Goal: Information Seeking & Learning: Learn about a topic

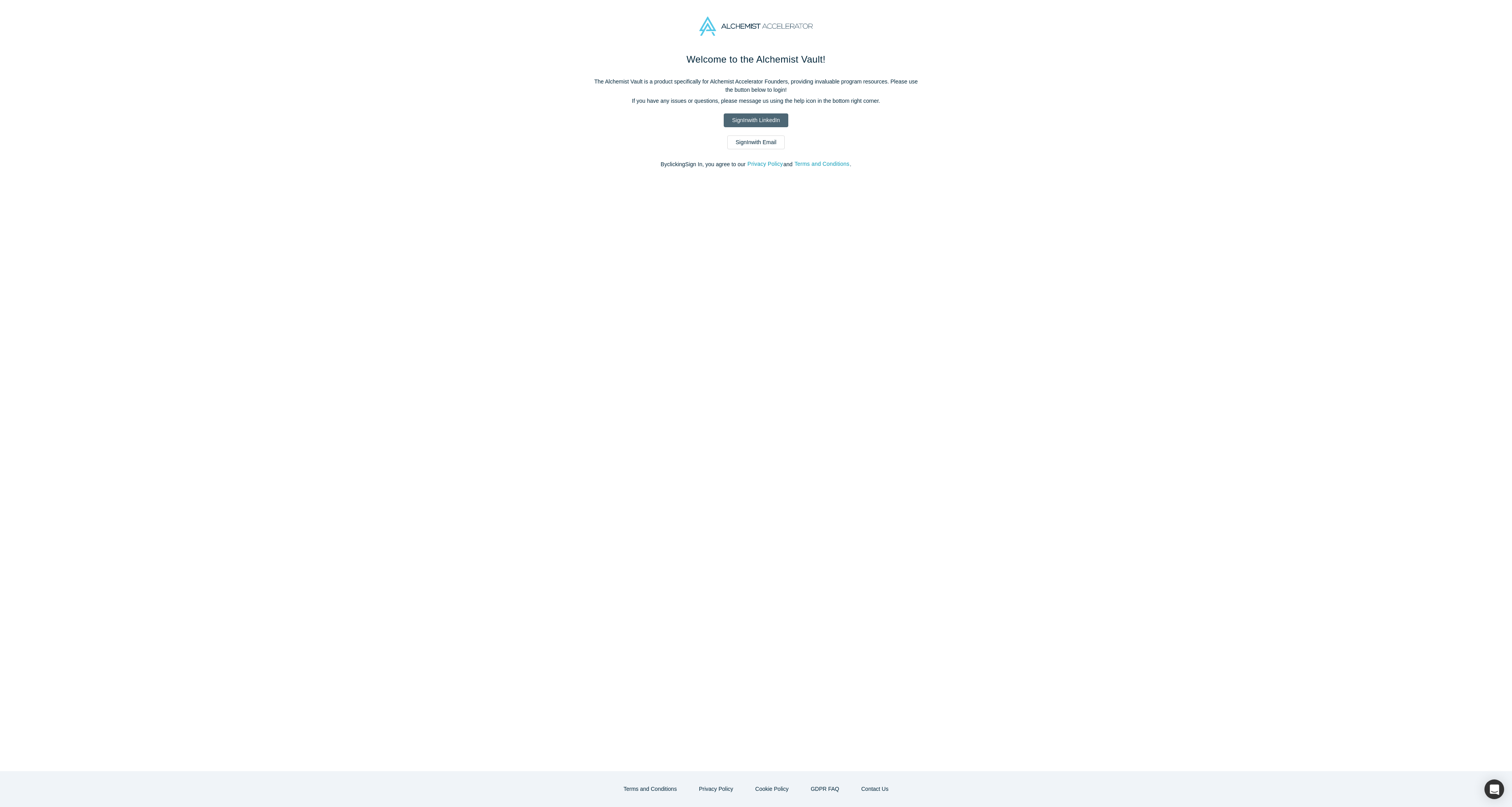
click at [761, 122] on link "Sign In with LinkedIn" at bounding box center [756, 120] width 64 height 14
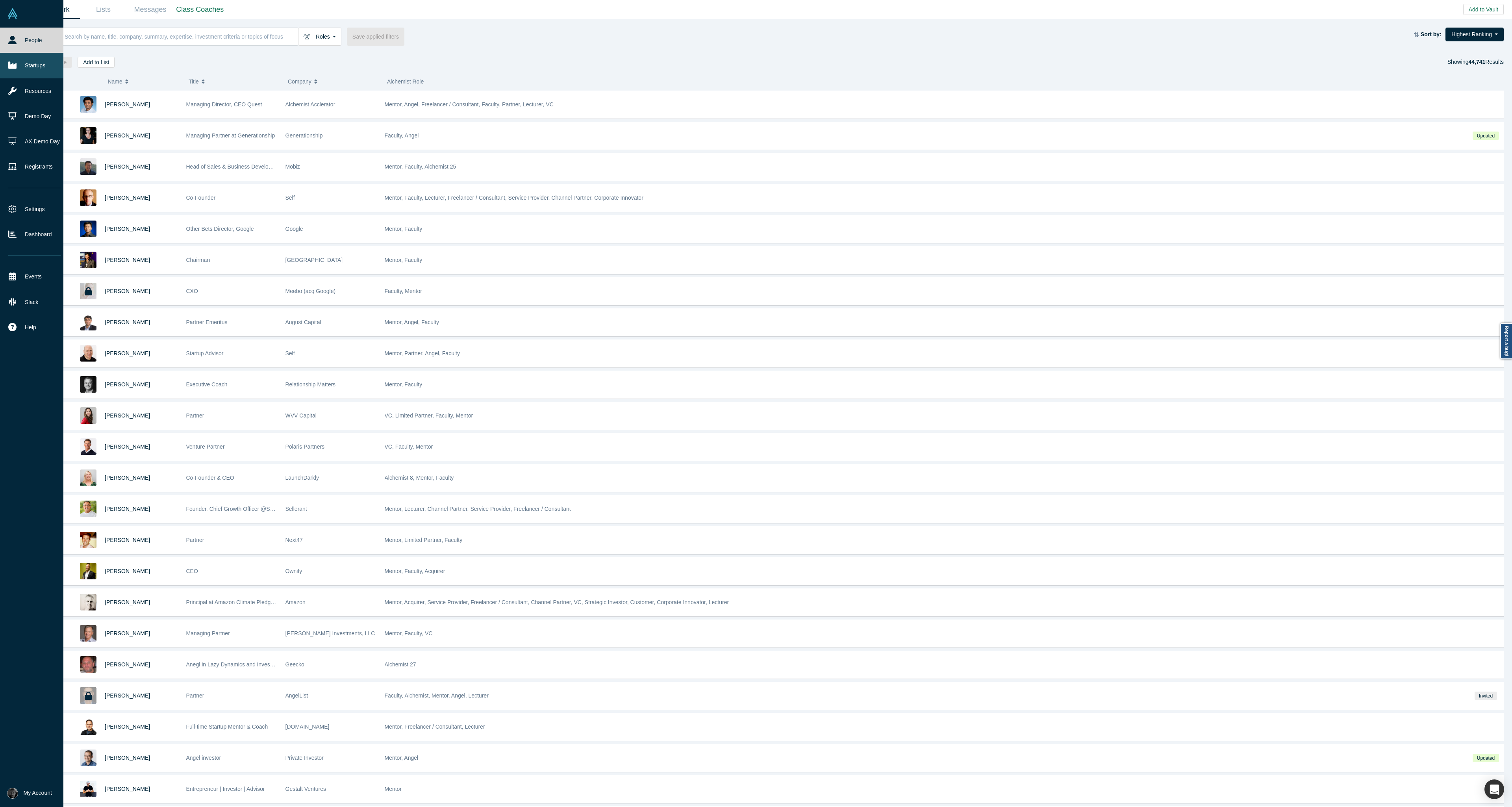
click at [23, 64] on link "Startups" at bounding box center [34, 65] width 70 height 25
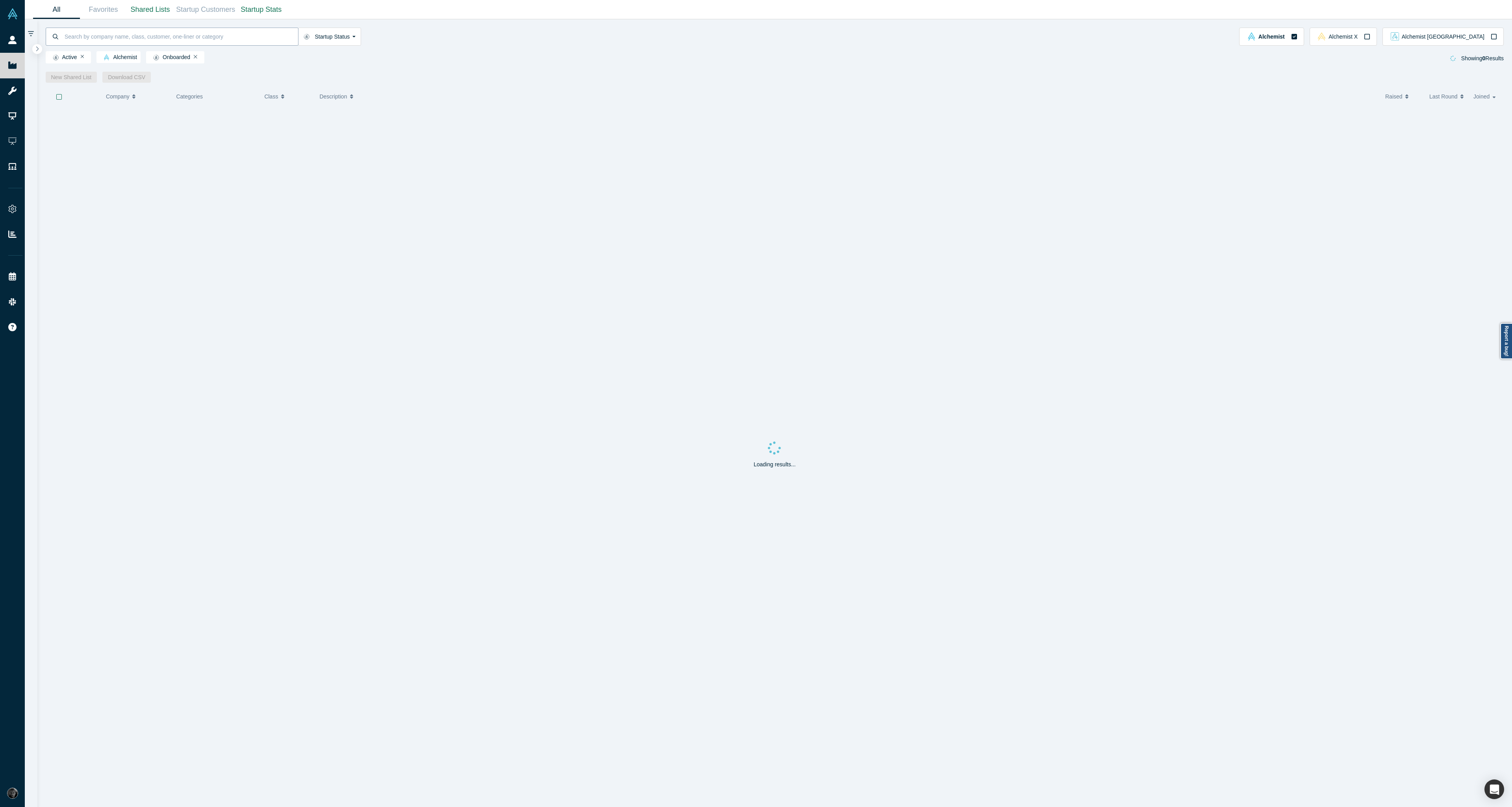
click at [182, 41] on input at bounding box center [181, 36] width 234 height 18
paste input "Arithmedics"
type input "Arithmedics"
click at [313, 118] on div "AA 39" at bounding box center [287, 120] width 55 height 27
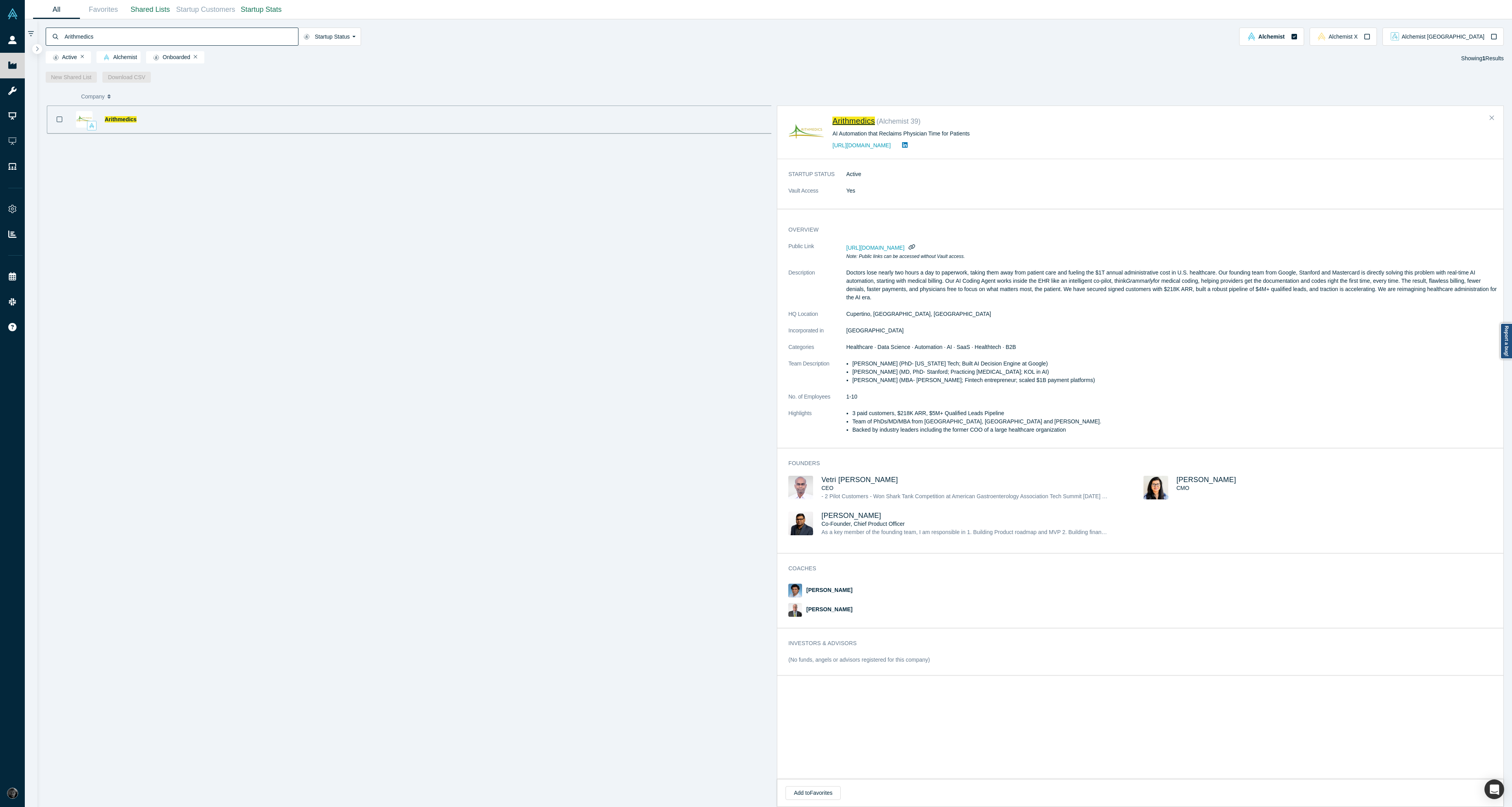
click at [870, 118] on span "Arithmedics" at bounding box center [853, 121] width 42 height 9
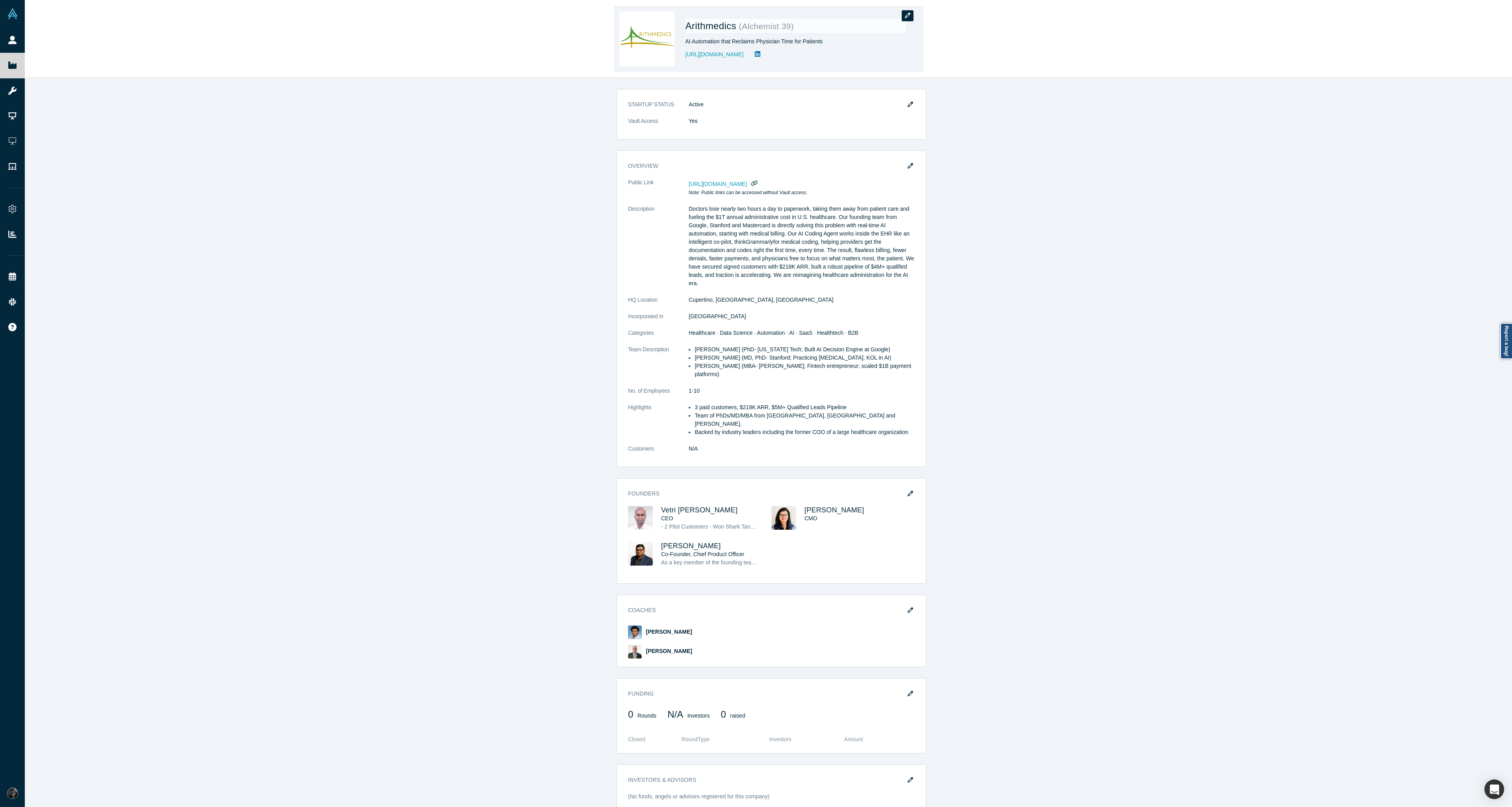
click at [911, 18] on button "button" at bounding box center [908, 15] width 12 height 11
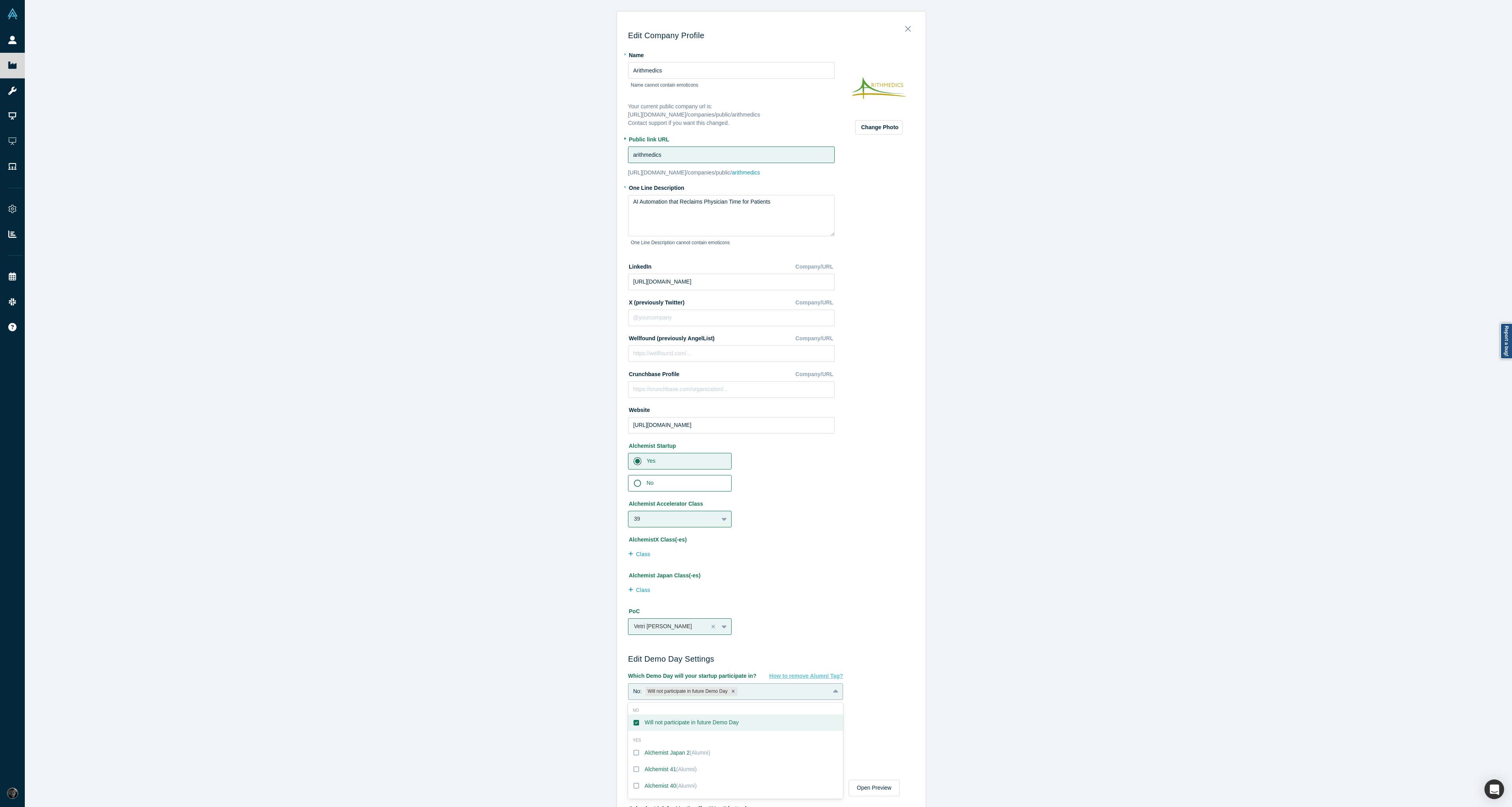
click at [761, 690] on div "No: Will not participate in future Demo Day" at bounding box center [729, 692] width 201 height 12
click at [663, 788] on div "Alchemist 40 (Alumni)" at bounding box center [670, 786] width 52 height 8
click at [0, 0] on input "Alchemist 40 (Alumni)" at bounding box center [0, 0] width 0 height 0
click at [1107, 558] on div "Edit Company Profile * Name Arithmedics Name cannot contain emoticons Your curr…" at bounding box center [771, 406] width 1493 height 813
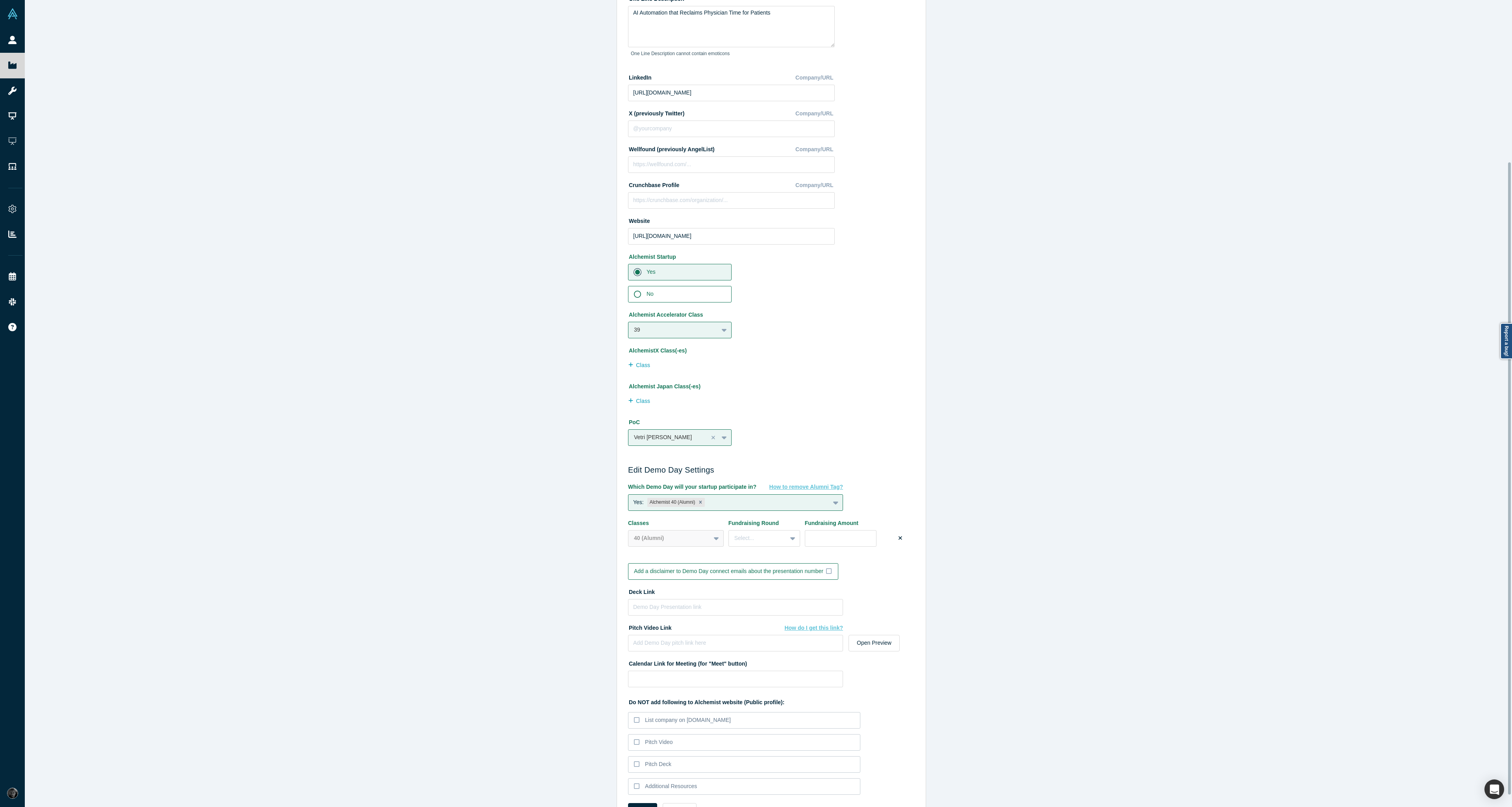
scroll to position [221, 0]
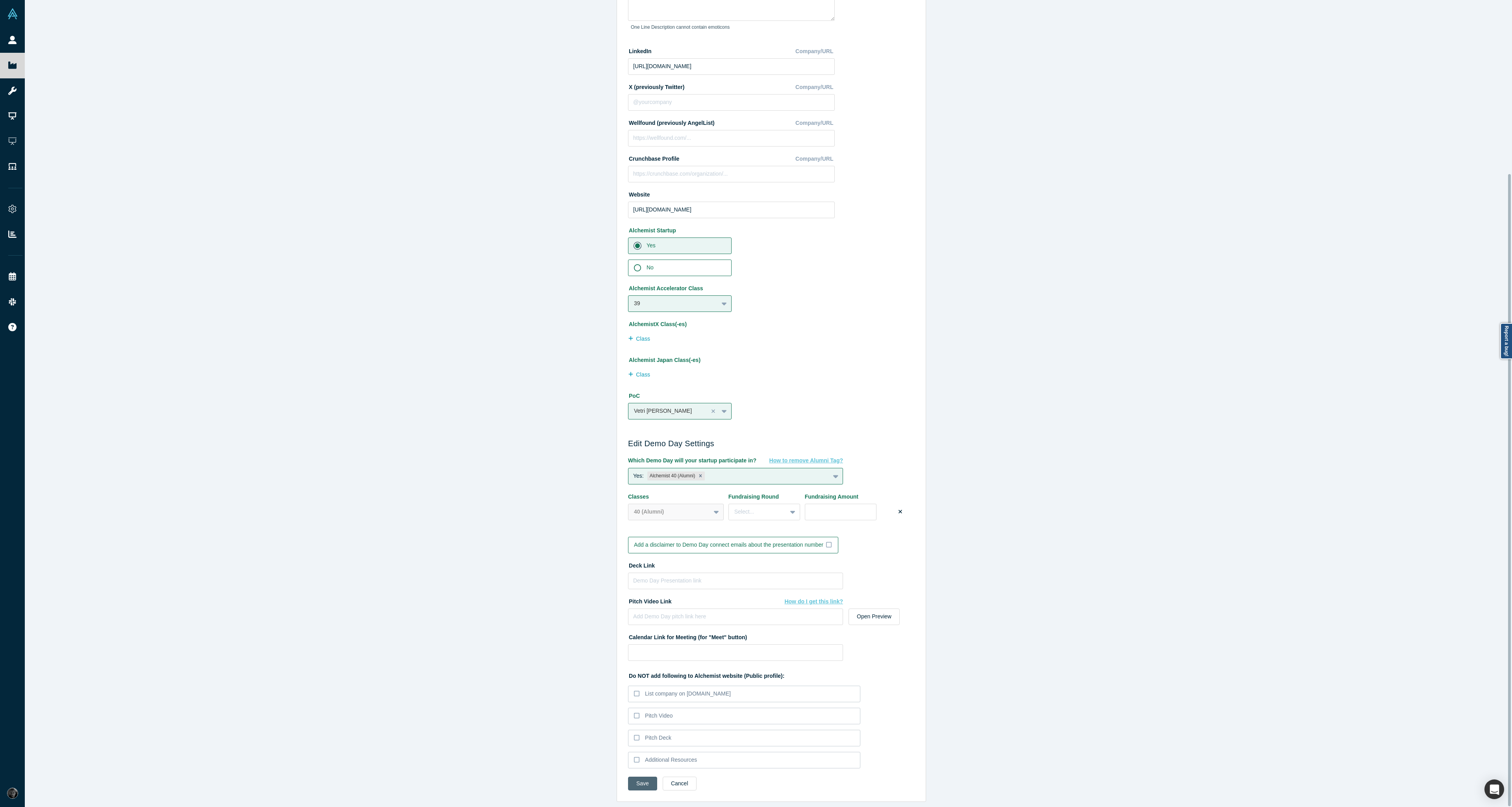
click at [638, 777] on button "Save" at bounding box center [642, 783] width 29 height 14
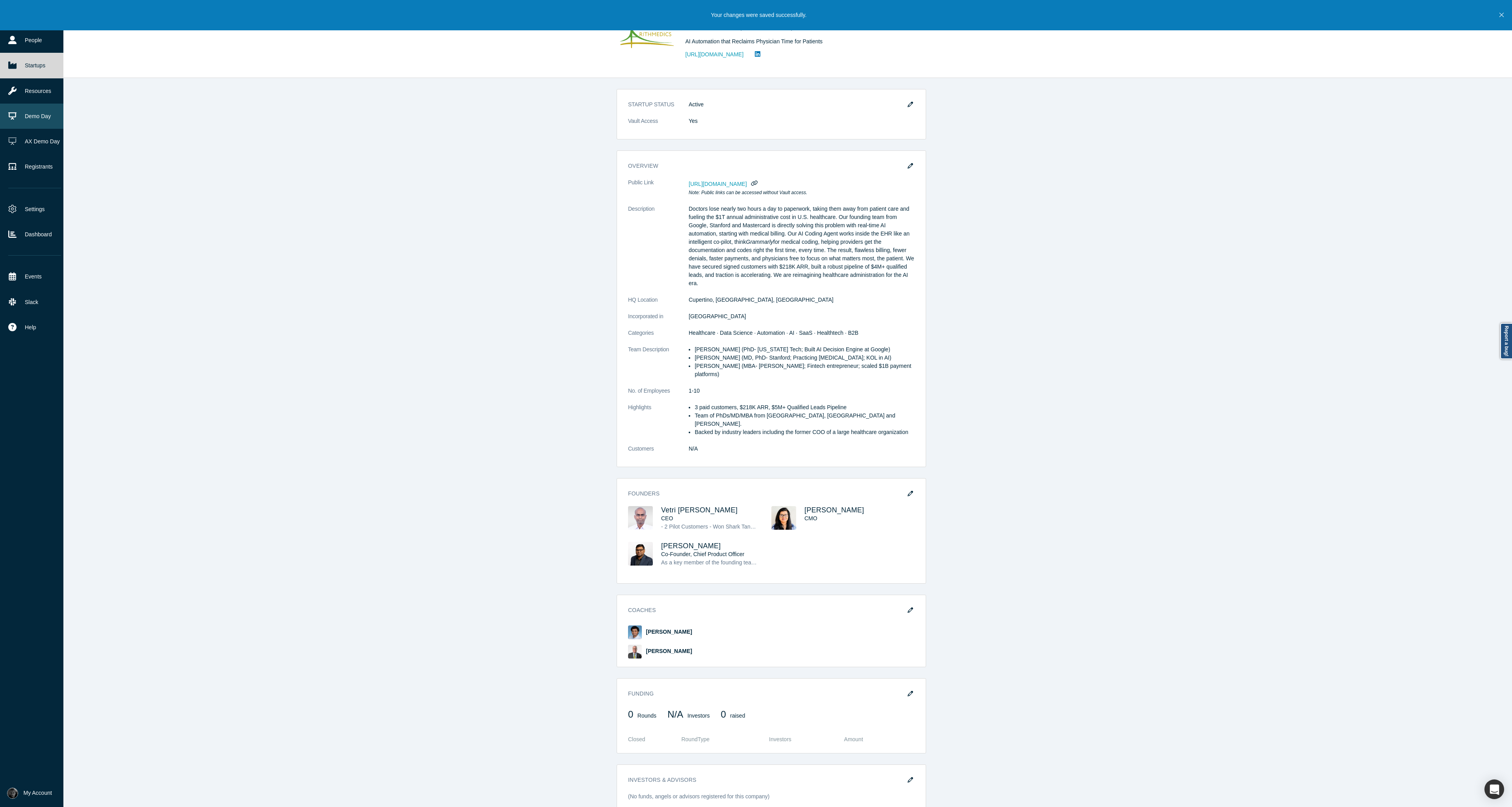
click at [26, 118] on link "Demo Day" at bounding box center [34, 116] width 70 height 25
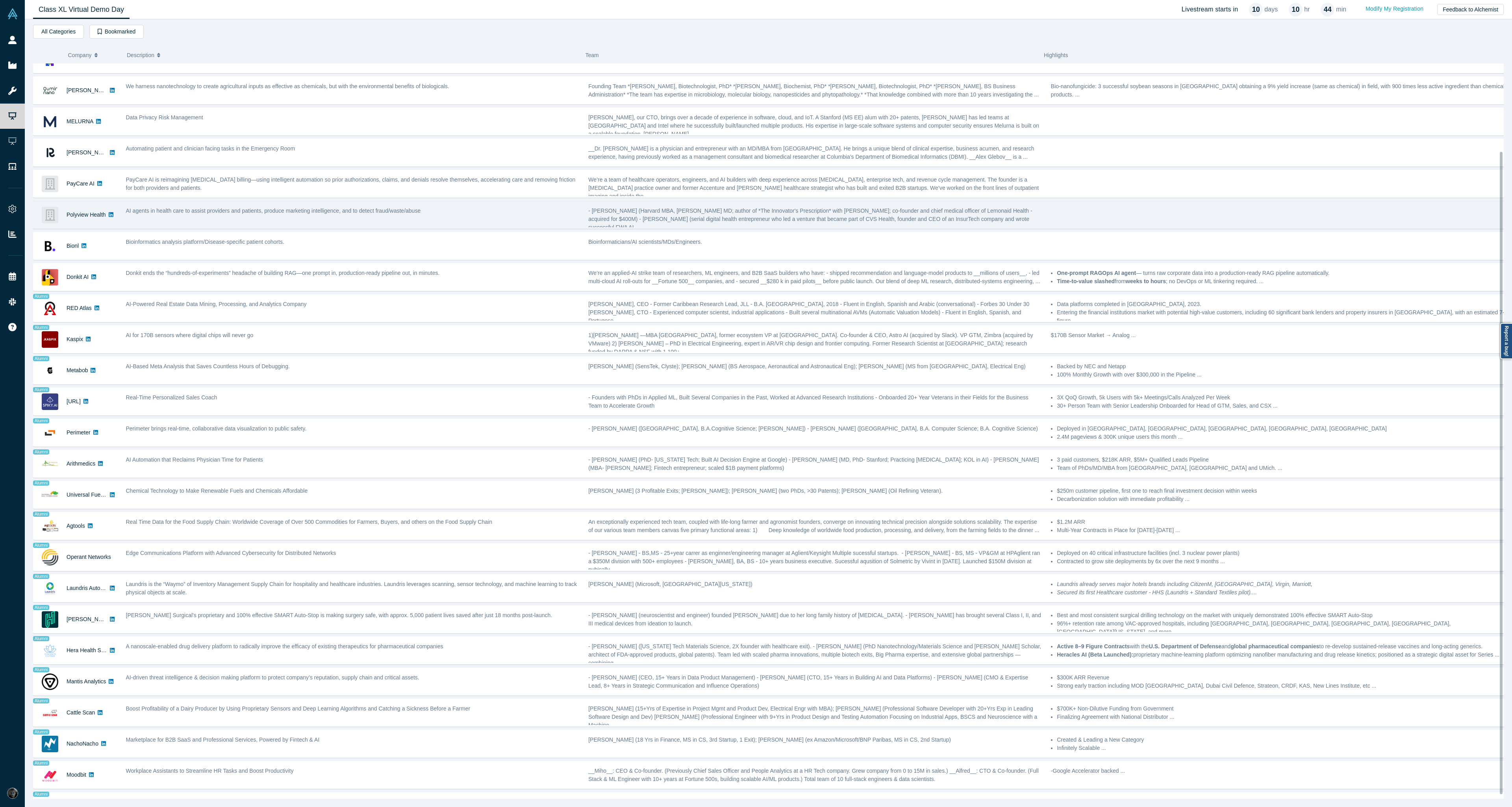
scroll to position [105, 0]
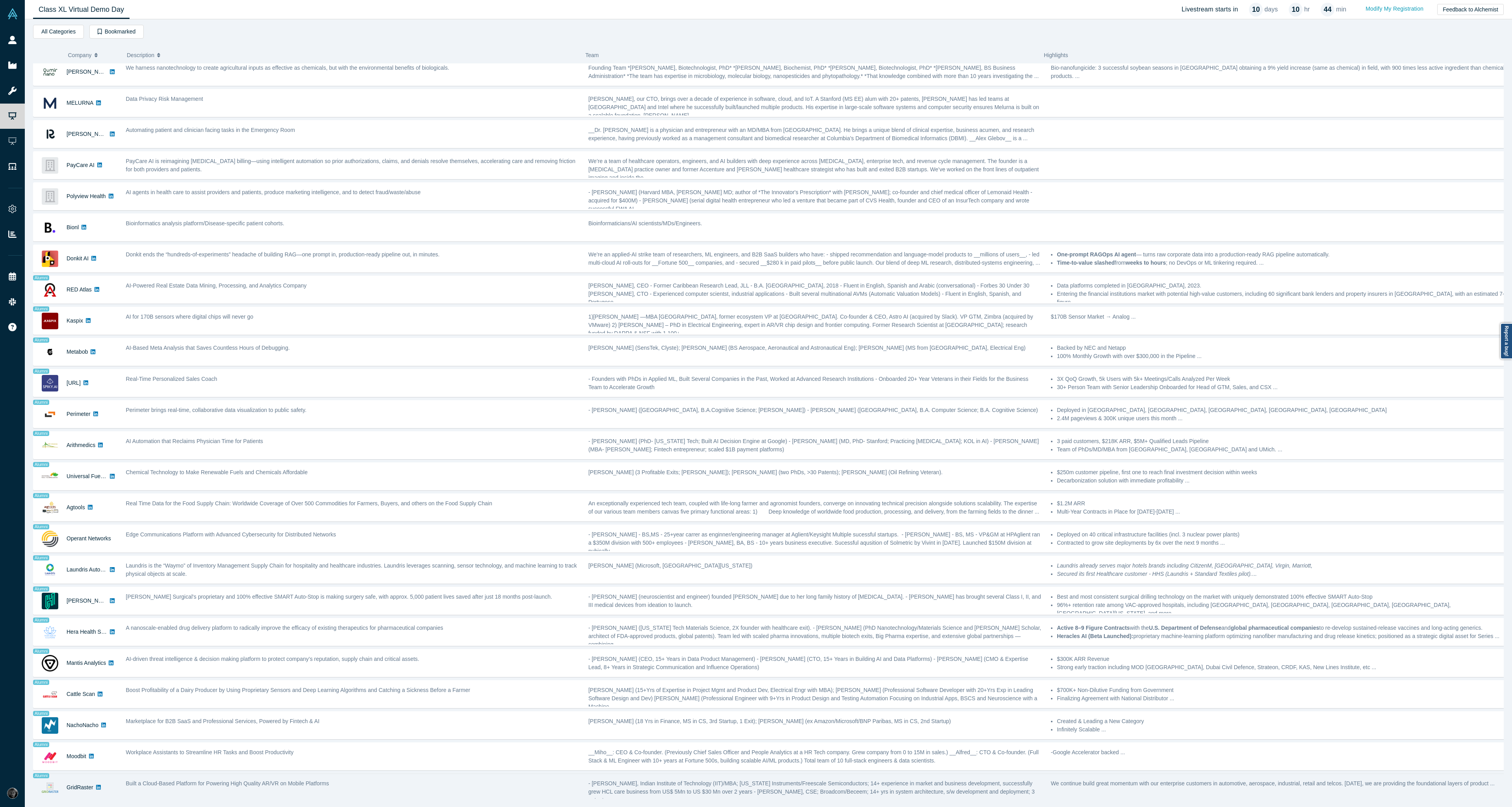
click at [344, 792] on div "Built a Cloud-Based Platform for Powering High Quality AR/VR on Mobile Platforms" at bounding box center [353, 788] width 463 height 25
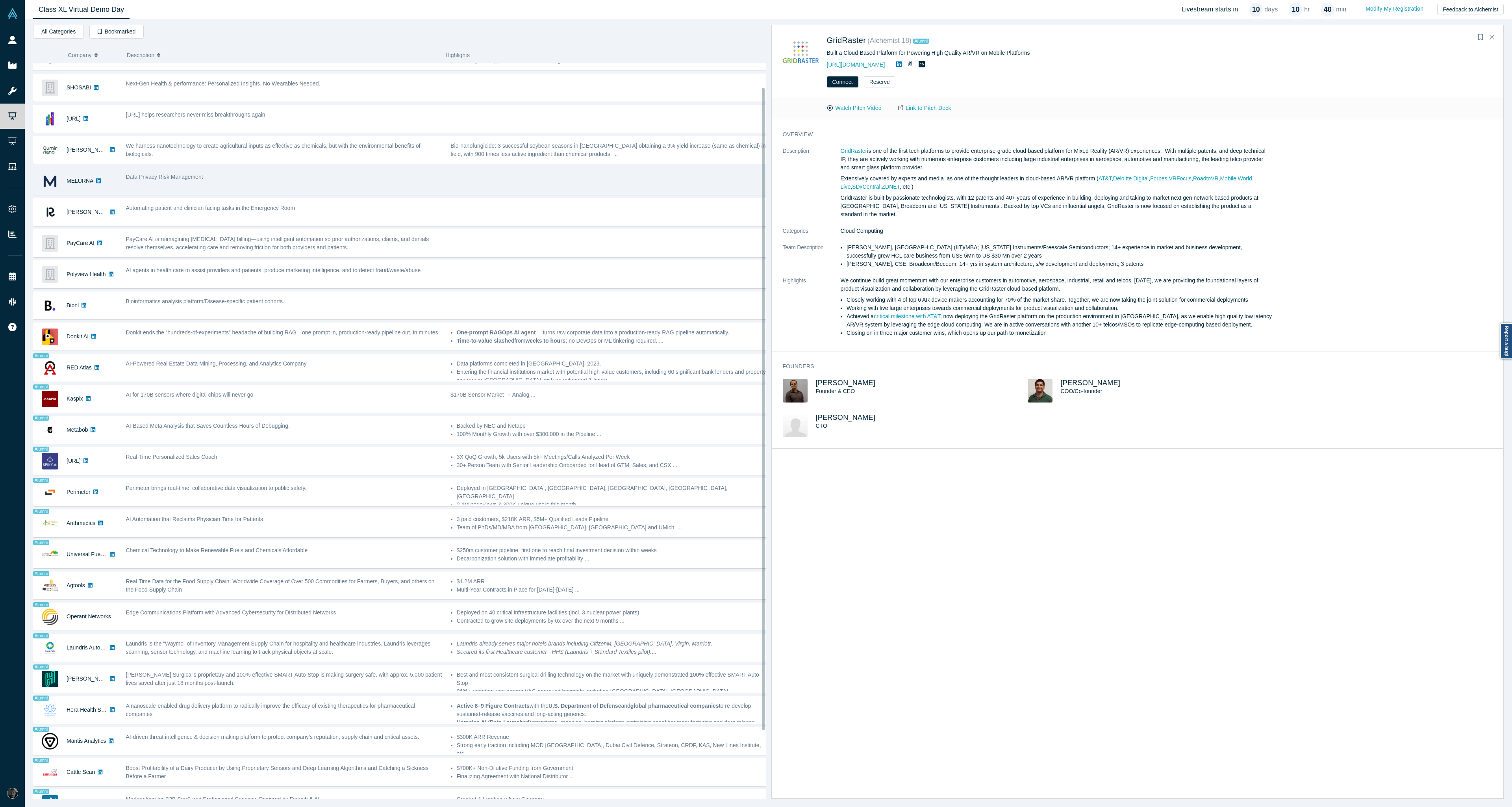
scroll to position [0, 0]
